Goal: Communication & Community: Answer question/provide support

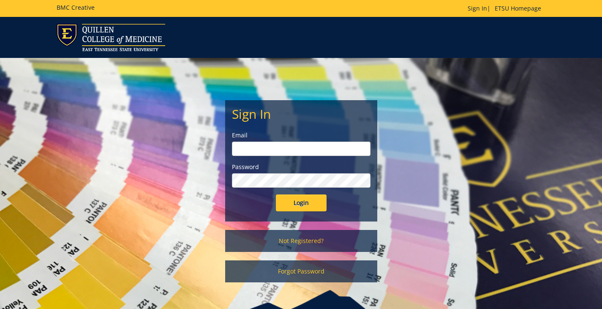
type input "[EMAIL_ADDRESS][DOMAIN_NAME]"
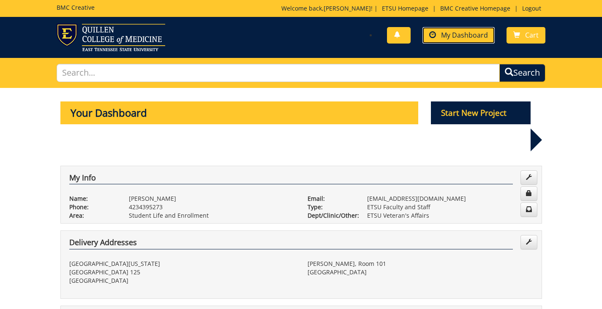
click at [463, 35] on span "My Dashboard" at bounding box center [464, 34] width 47 height 9
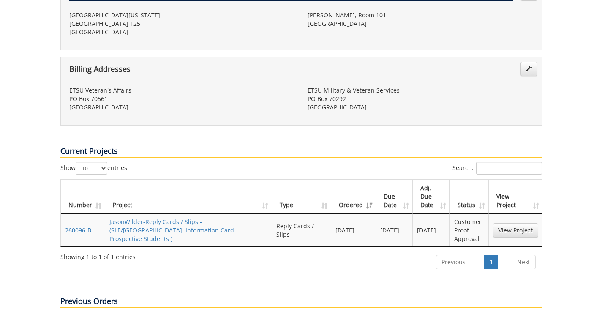
scroll to position [258, 0]
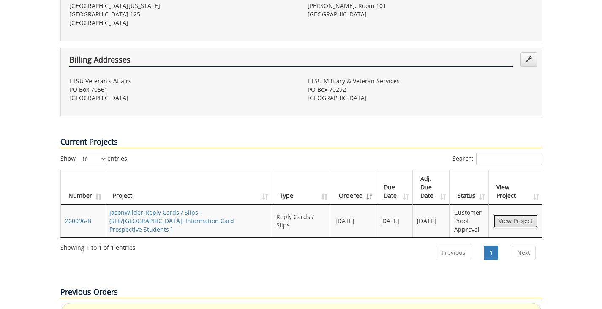
click at [501, 214] on link "View Project" at bounding box center [515, 221] width 45 height 14
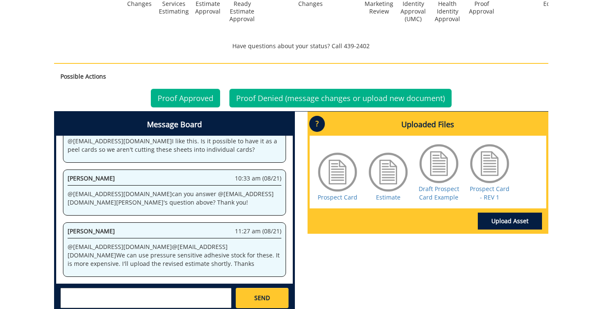
scroll to position [332, 0]
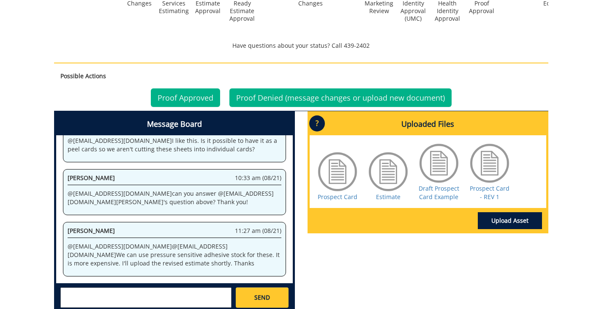
click at [385, 165] on div at bounding box center [388, 172] width 42 height 42
click at [386, 200] on link "Estimate" at bounding box center [388, 197] width 25 height 8
click at [204, 293] on textarea at bounding box center [145, 297] width 171 height 20
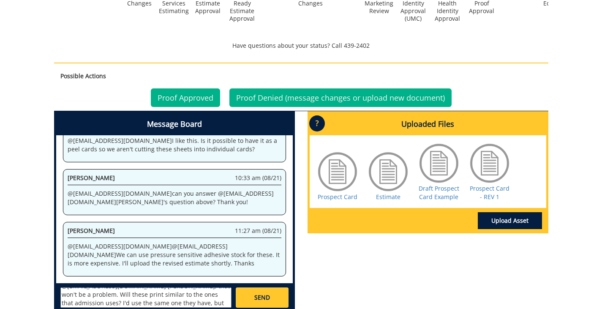
scroll to position [15, 0]
type textarea "@[EMAIL_ADDRESS][DOMAIN_NAME] [PERSON_NAME], that won't be a problem. Will thes…"
click at [251, 293] on link "SEND" at bounding box center [262, 297] width 52 height 20
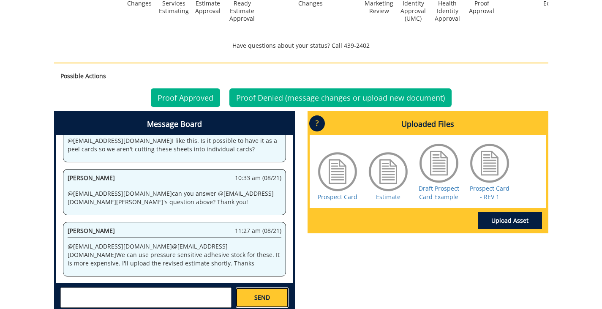
scroll to position [0, 0]
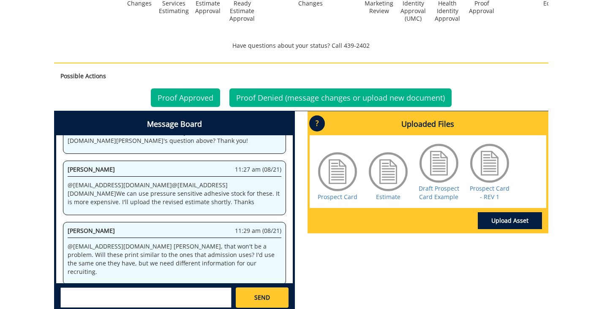
click at [183, 289] on textarea at bounding box center [145, 297] width 171 height 20
type textarea "@"
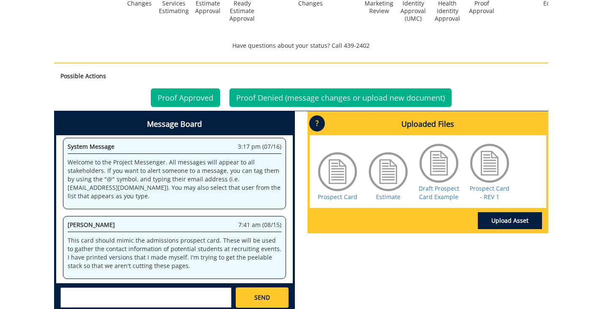
scroll to position [1037, 0]
